Goal: Information Seeking & Learning: Learn about a topic

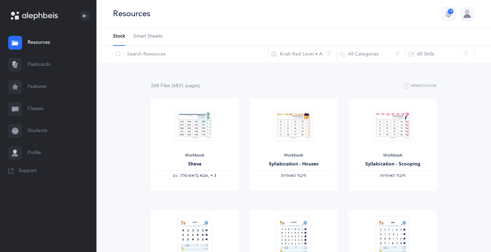
click at [41, 66] on link "Flashcards" at bounding box center [48, 65] width 97 height 22
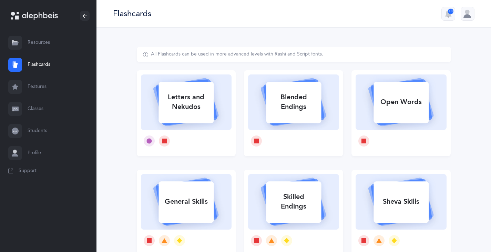
click at [176, 120] on rect at bounding box center [186, 102] width 55 height 41
select select
select select "single"
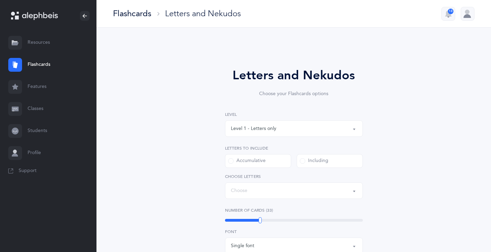
select select "27"
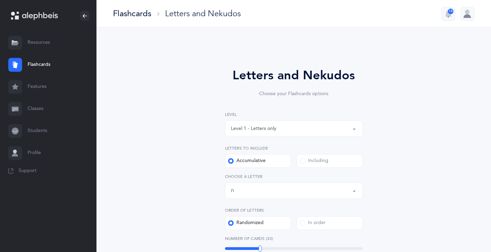
click at [355, 128] on button "Level 1 - Letters only" at bounding box center [294, 128] width 138 height 17
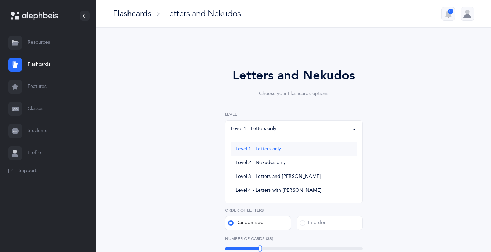
click at [262, 150] on span "Level 1 - Letters only" at bounding box center [258, 149] width 45 height 6
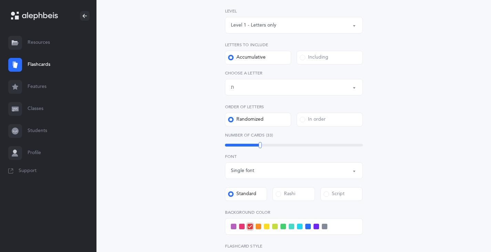
scroll to position [172, 0]
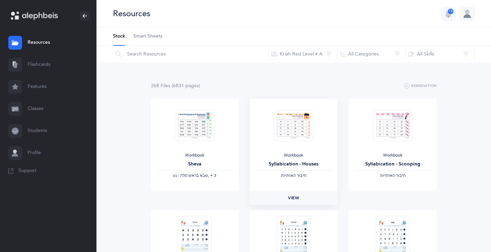
click at [294, 198] on span "View" at bounding box center [293, 198] width 11 height 6
click at [395, 196] on span "View" at bounding box center [392, 198] width 11 height 6
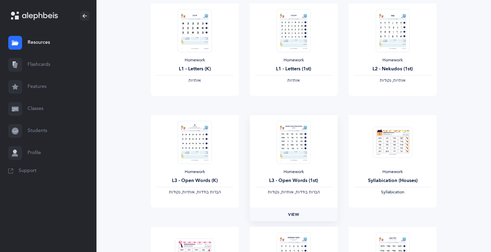
scroll to position [310, 0]
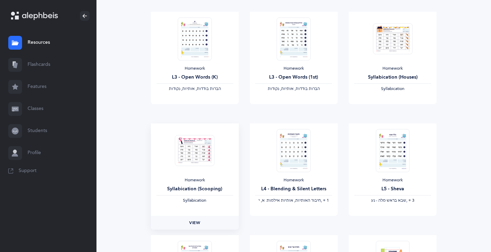
click at [190, 223] on span "View" at bounding box center [194, 223] width 11 height 6
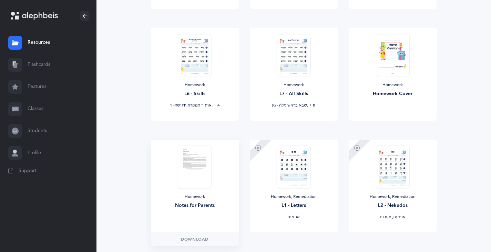
scroll to position [569, 0]
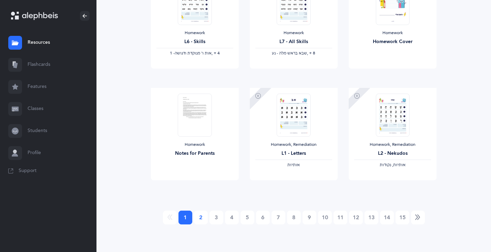
click at [201, 218] on link "2" at bounding box center [201, 218] width 14 height 14
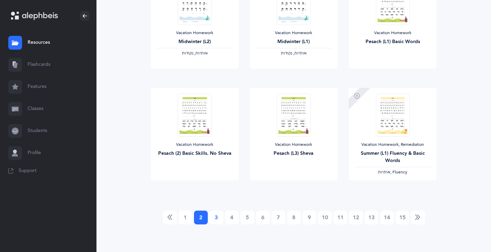
click at [217, 217] on link "3" at bounding box center [217, 218] width 14 height 14
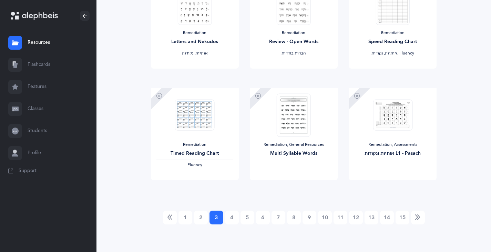
click at [231, 217] on link "4" at bounding box center [232, 218] width 14 height 14
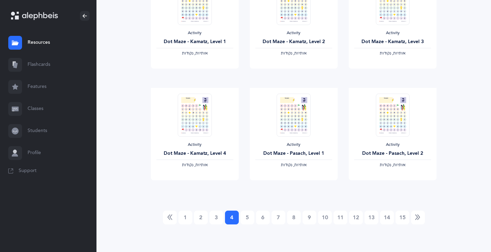
scroll to position [0, 0]
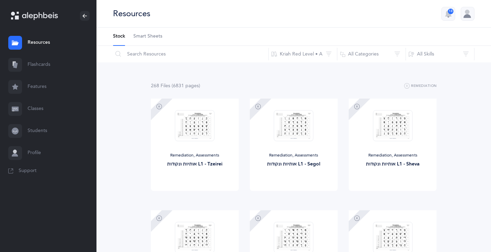
click at [42, 39] on link "Resources" at bounding box center [48, 43] width 97 height 22
click at [300, 53] on button "Kriah Red Level • A" at bounding box center [302, 54] width 69 height 17
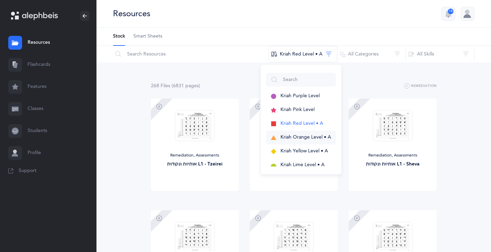
click at [289, 138] on span "Kriah Orange Level • A" at bounding box center [306, 137] width 51 height 6
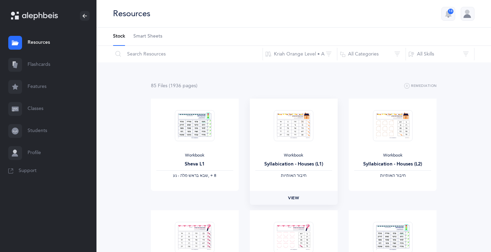
click at [291, 199] on span "View" at bounding box center [293, 198] width 11 height 6
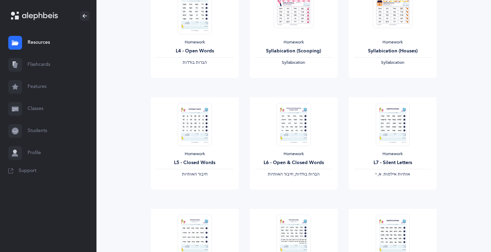
scroll to position [551, 0]
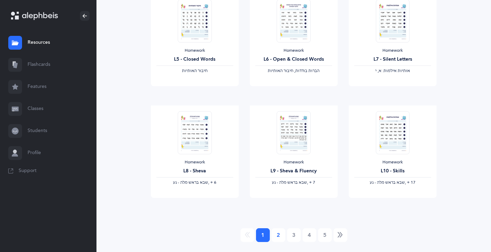
click at [280, 236] on link "2" at bounding box center [279, 235] width 14 height 14
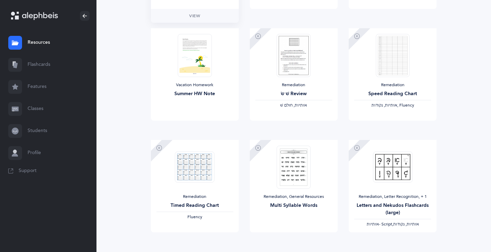
scroll to position [569, 0]
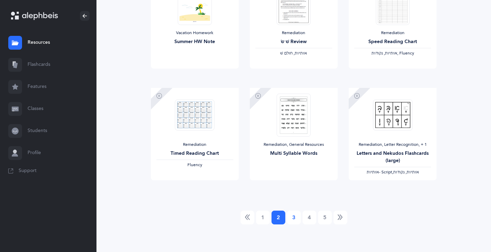
click at [295, 218] on link "3" at bounding box center [294, 218] width 14 height 14
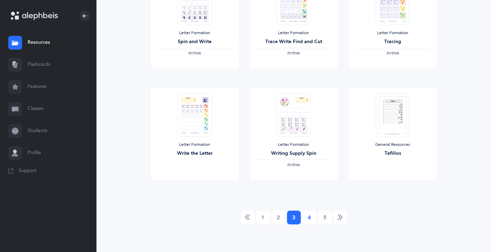
click at [311, 219] on link "4" at bounding box center [310, 218] width 14 height 14
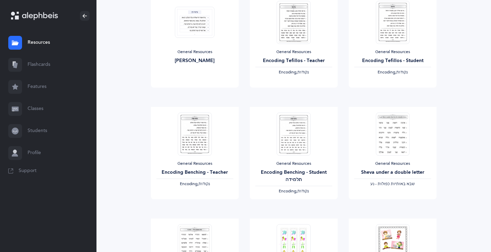
scroll to position [0, 0]
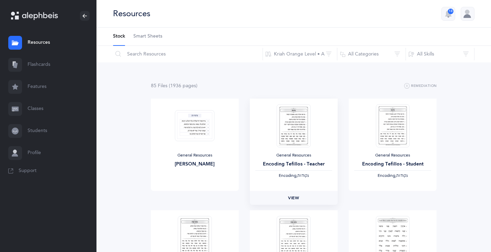
click at [292, 199] on span "View" at bounding box center [293, 198] width 11 height 6
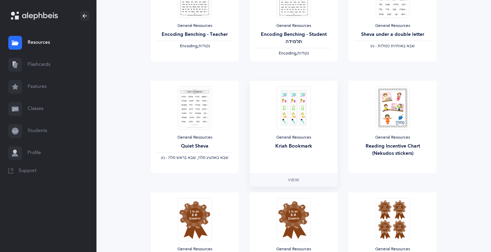
scroll to position [276, 0]
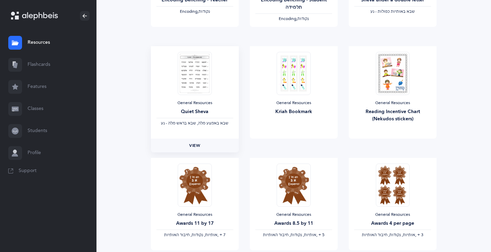
click at [192, 144] on span "View" at bounding box center [194, 145] width 11 height 6
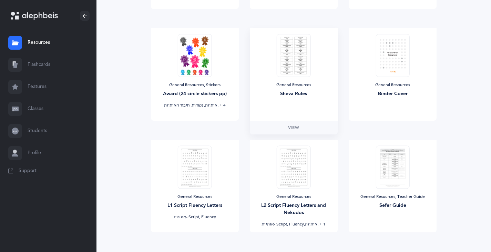
scroll to position [569, 0]
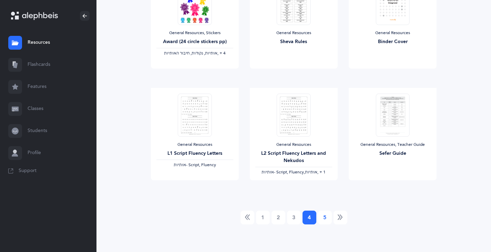
click at [326, 220] on link "5" at bounding box center [325, 218] width 14 height 14
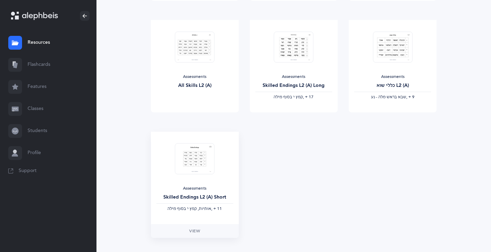
scroll to position [457, 0]
